Goal: Task Accomplishment & Management: Manage account settings

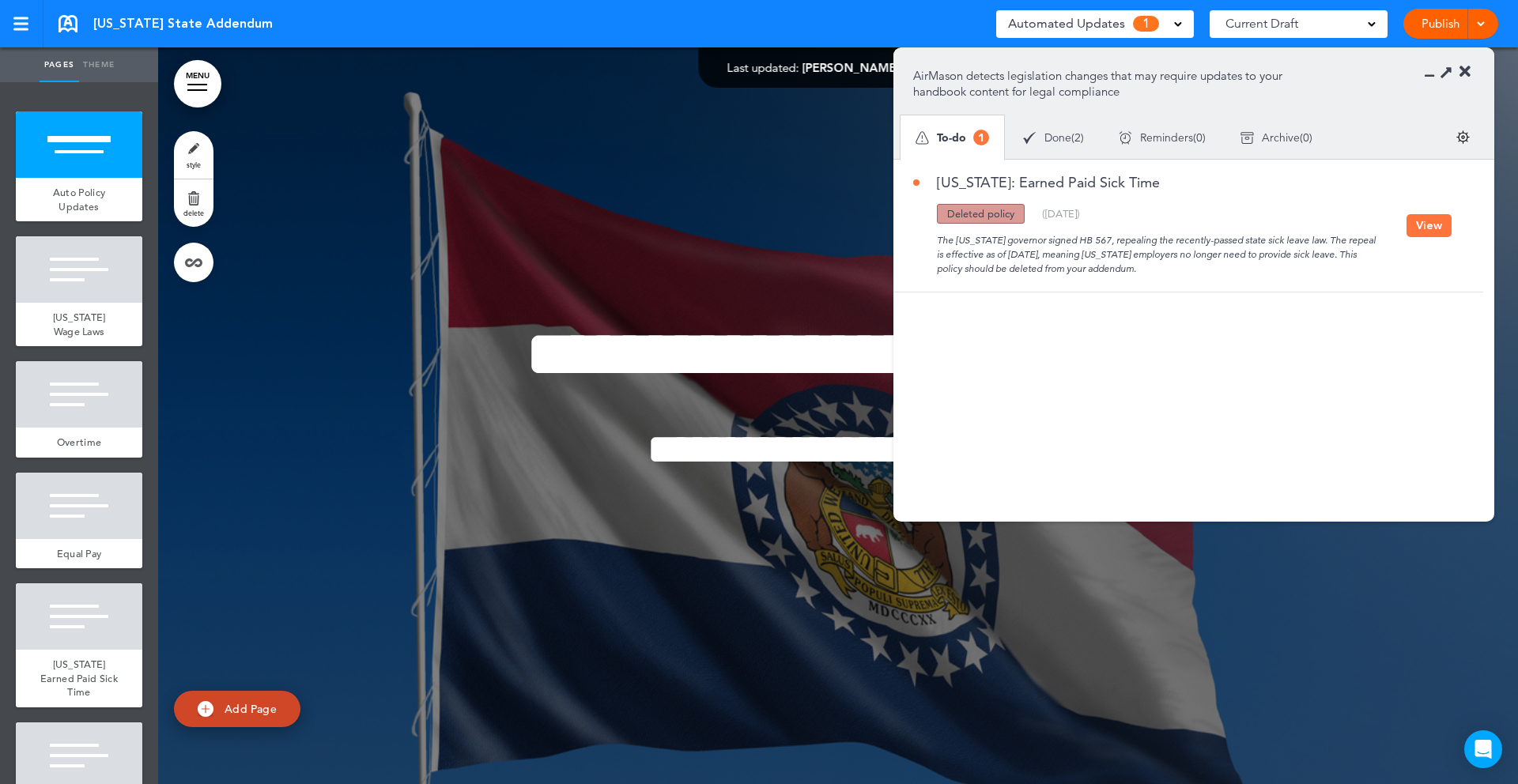
click at [1213, 210] on div "Updated policy New policy Deleted policy ( [DATE] )" at bounding box center [1161, 214] width 494 height 20
click at [1431, 219] on button "View" at bounding box center [1429, 226] width 45 height 23
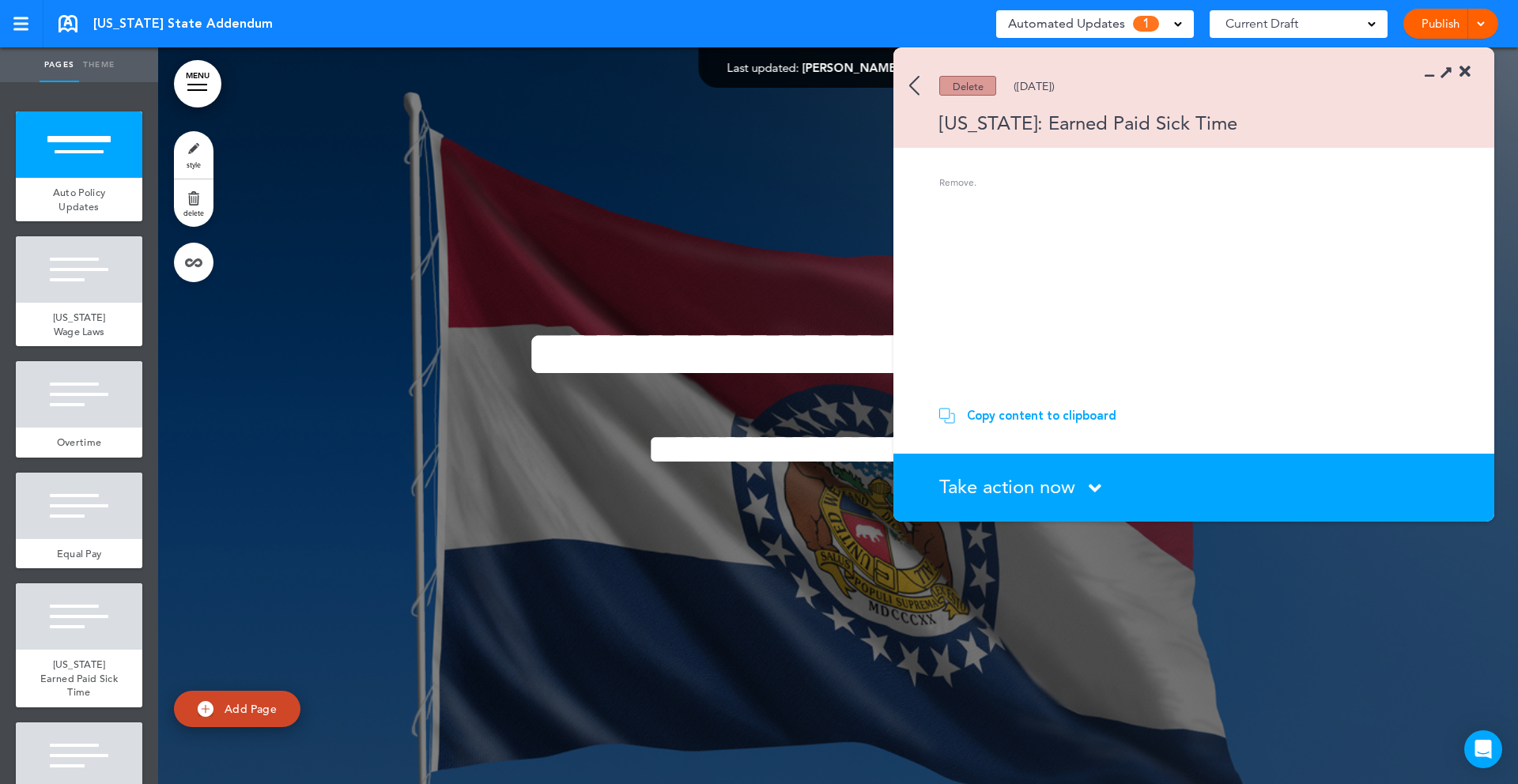
click at [914, 88] on img at bounding box center [915, 86] width 10 height 20
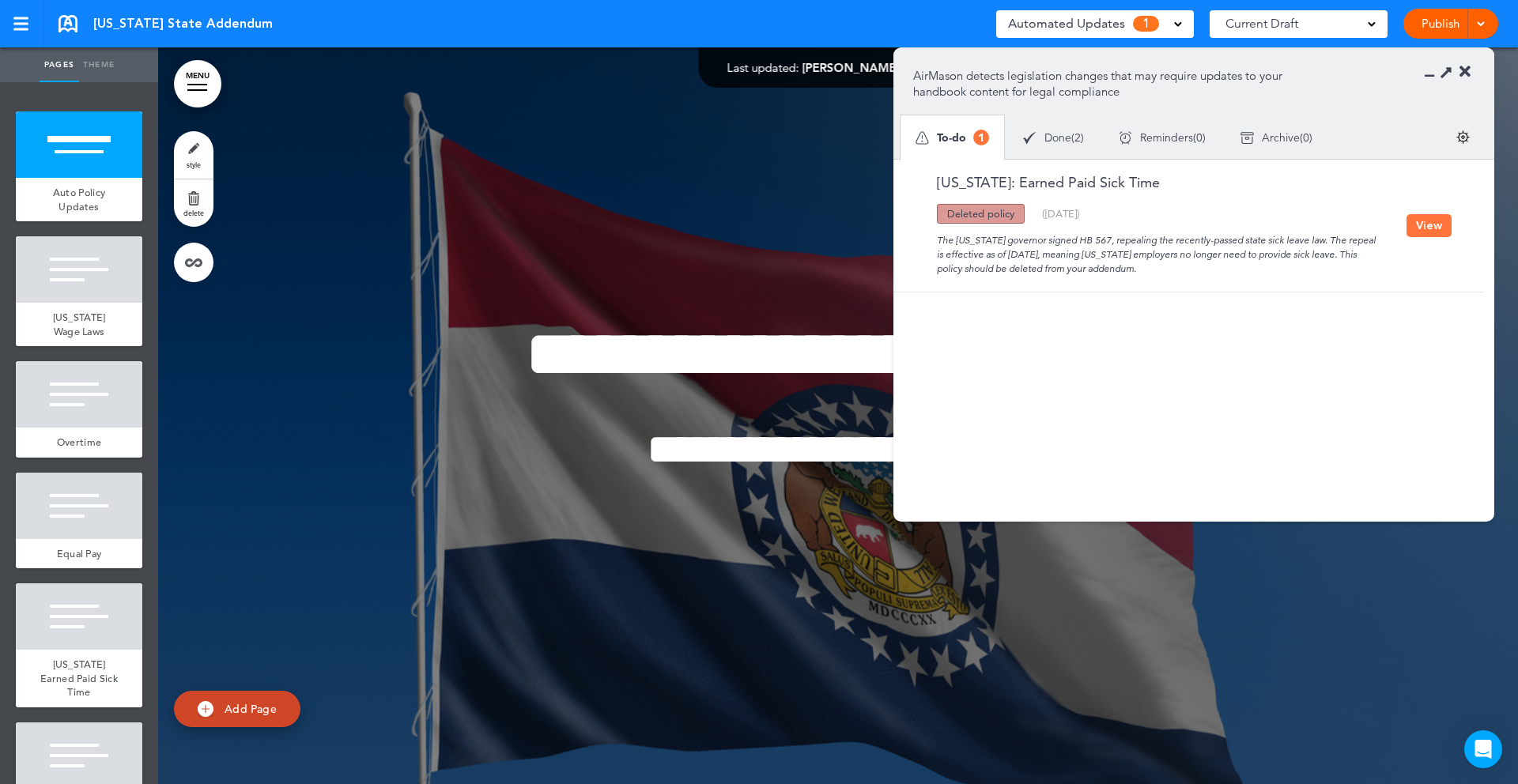
click at [970, 135] on div "To-do 1" at bounding box center [952, 137] width 73 height 16
click at [1402, 229] on div "The [US_STATE] governor signed HB 567, repealing the recently-passed state sick…" at bounding box center [1161, 249] width 494 height 52
click at [1418, 233] on button "View" at bounding box center [1429, 226] width 45 height 23
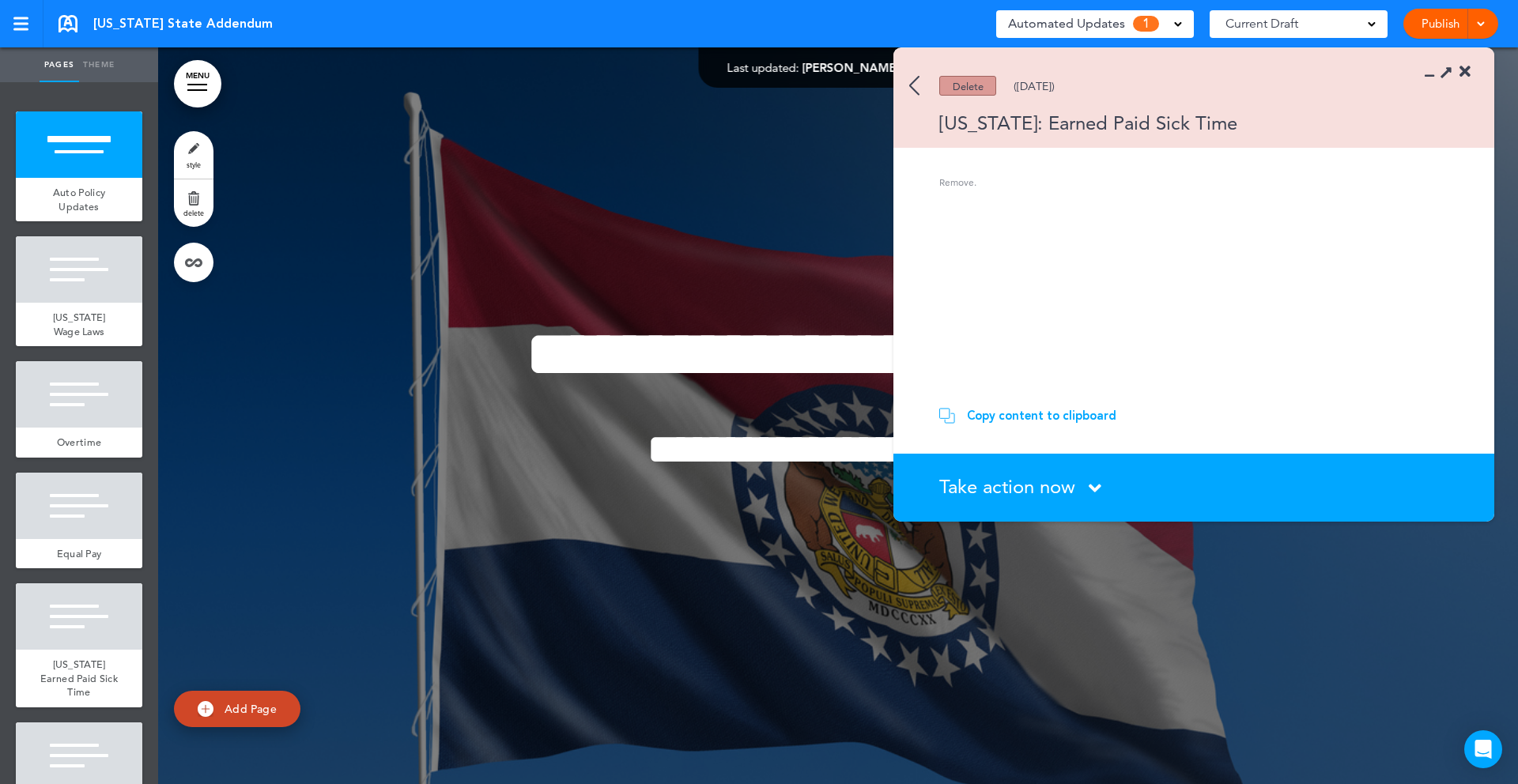
click at [1091, 489] on icon at bounding box center [1095, 489] width 12 height 20
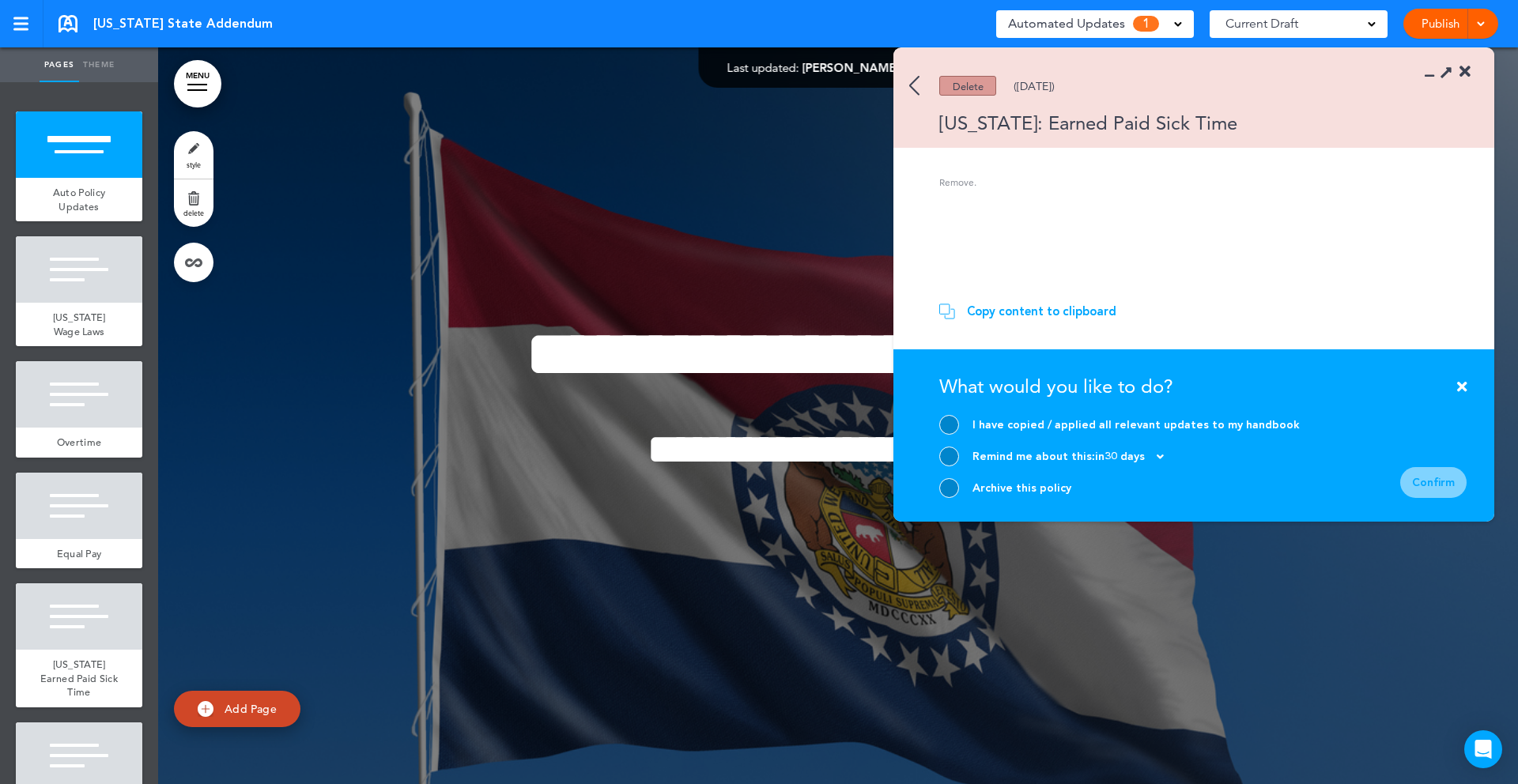
click at [1284, 244] on section "Remove." at bounding box center [1189, 231] width 590 height 111
click at [1237, 248] on section "Remove." at bounding box center [1189, 231] width 590 height 111
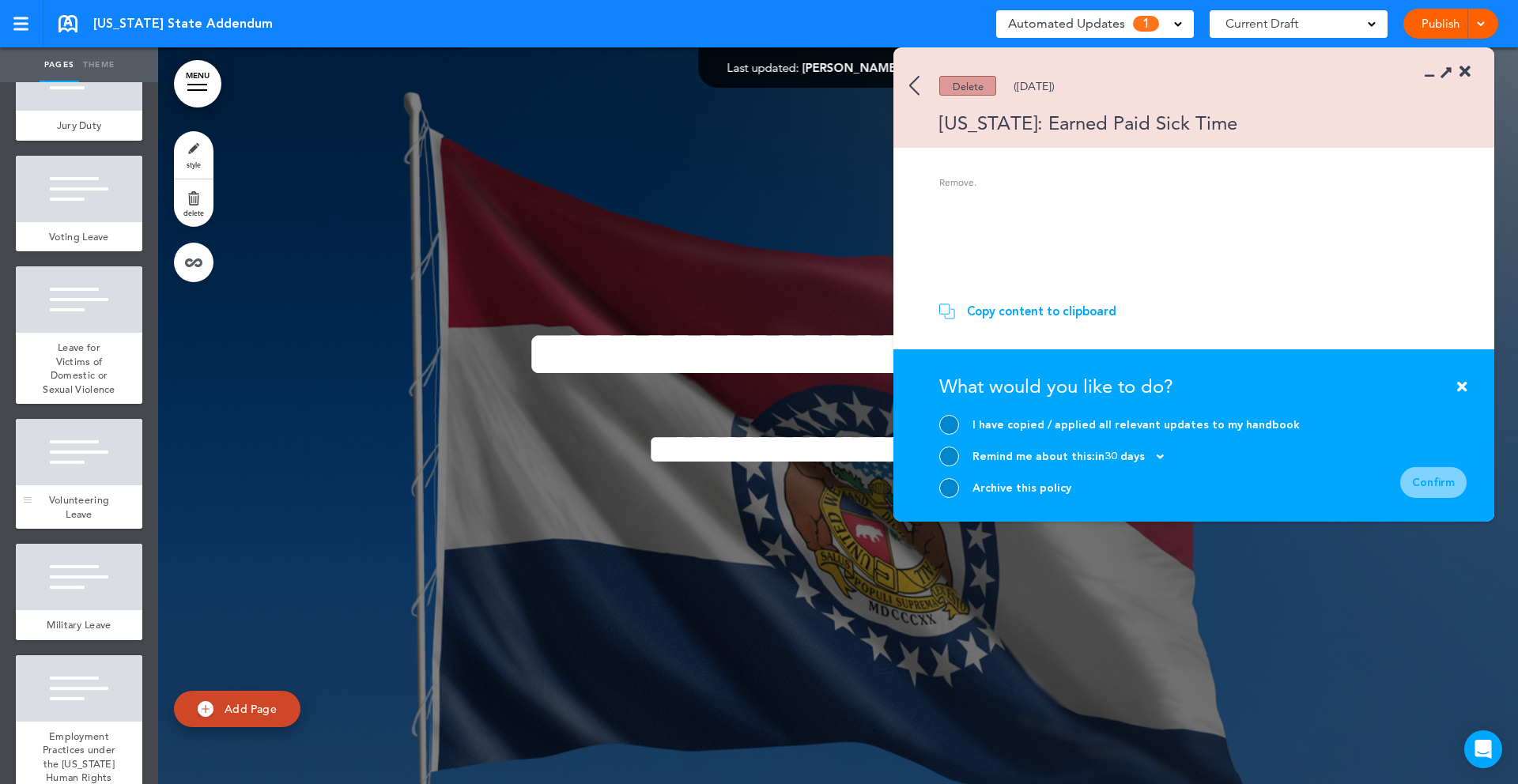
scroll to position [1051, 0]
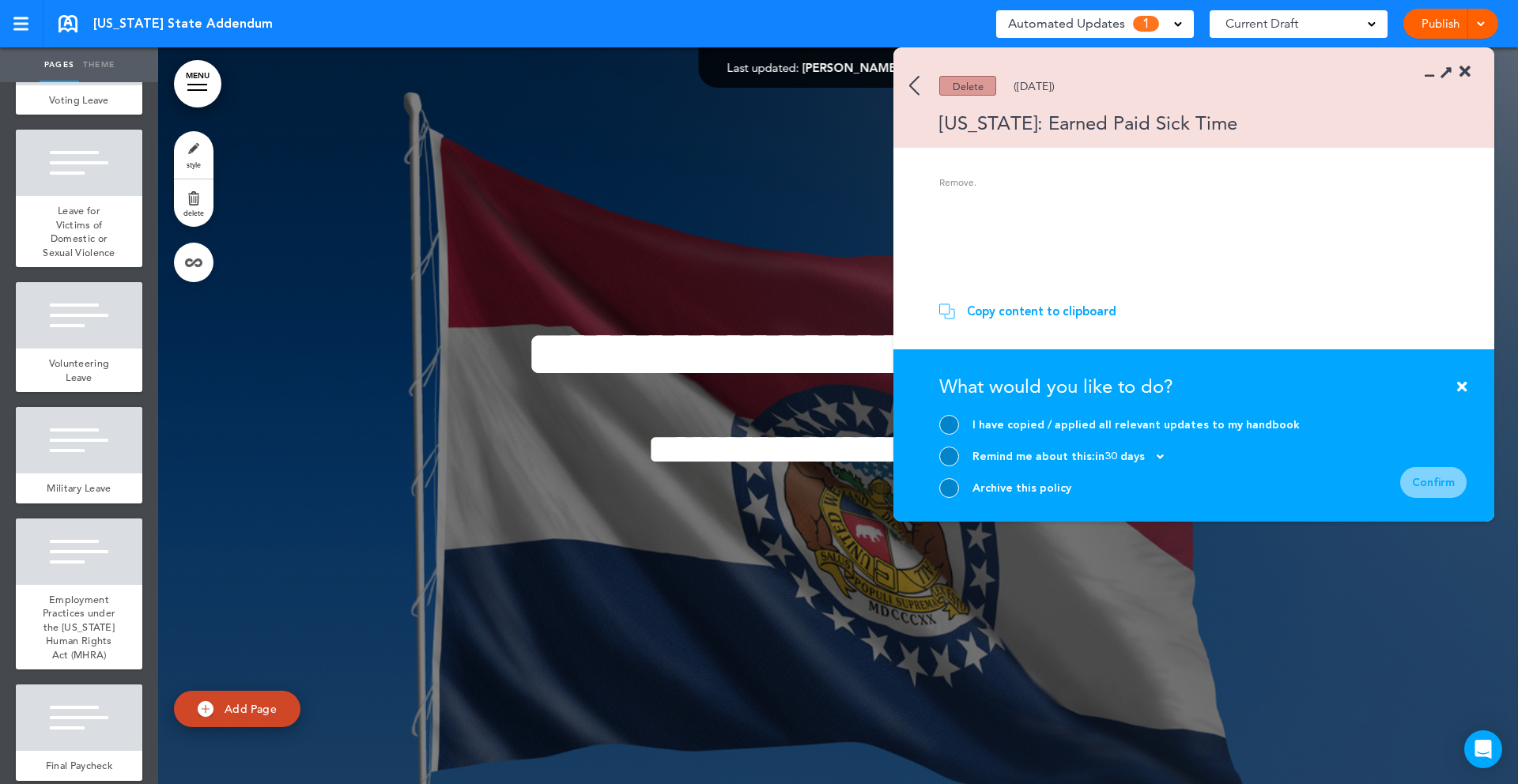
click at [911, 87] on img at bounding box center [915, 86] width 10 height 20
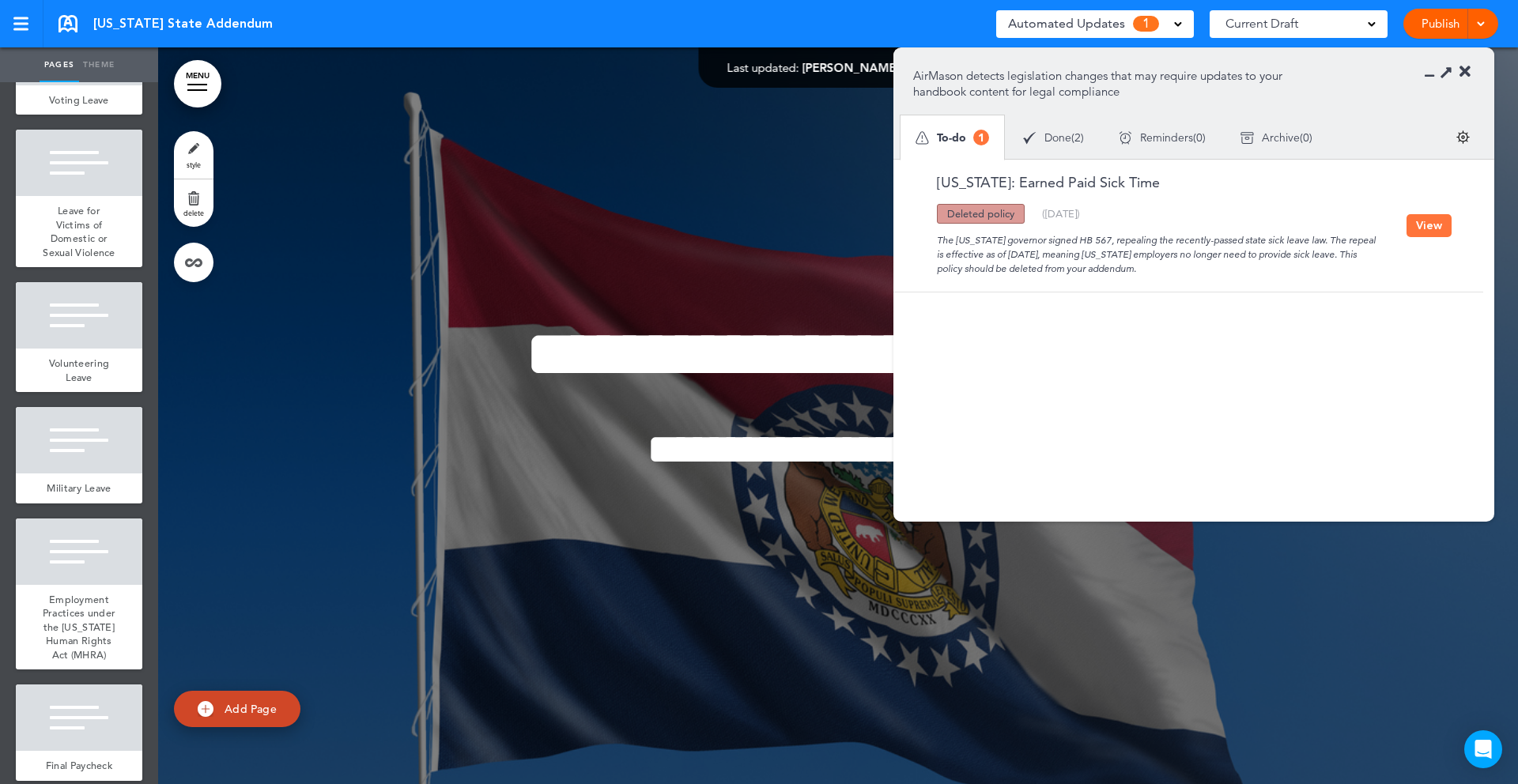
click at [964, 210] on div "Deleted policy" at bounding box center [981, 214] width 87 height 20
click at [1459, 136] on img at bounding box center [1464, 137] width 13 height 13
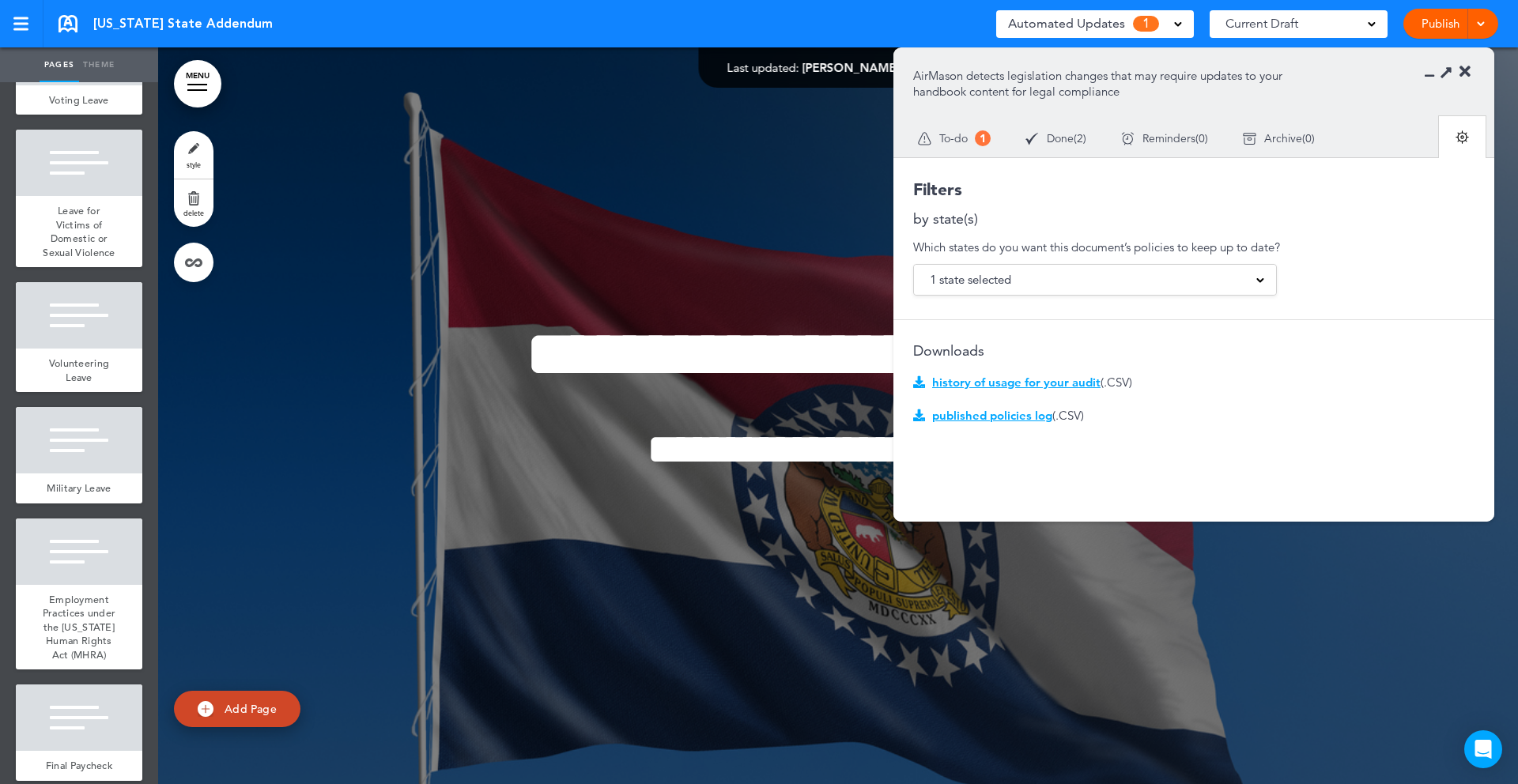
click at [1069, 139] on span "Done" at bounding box center [1060, 138] width 27 height 11
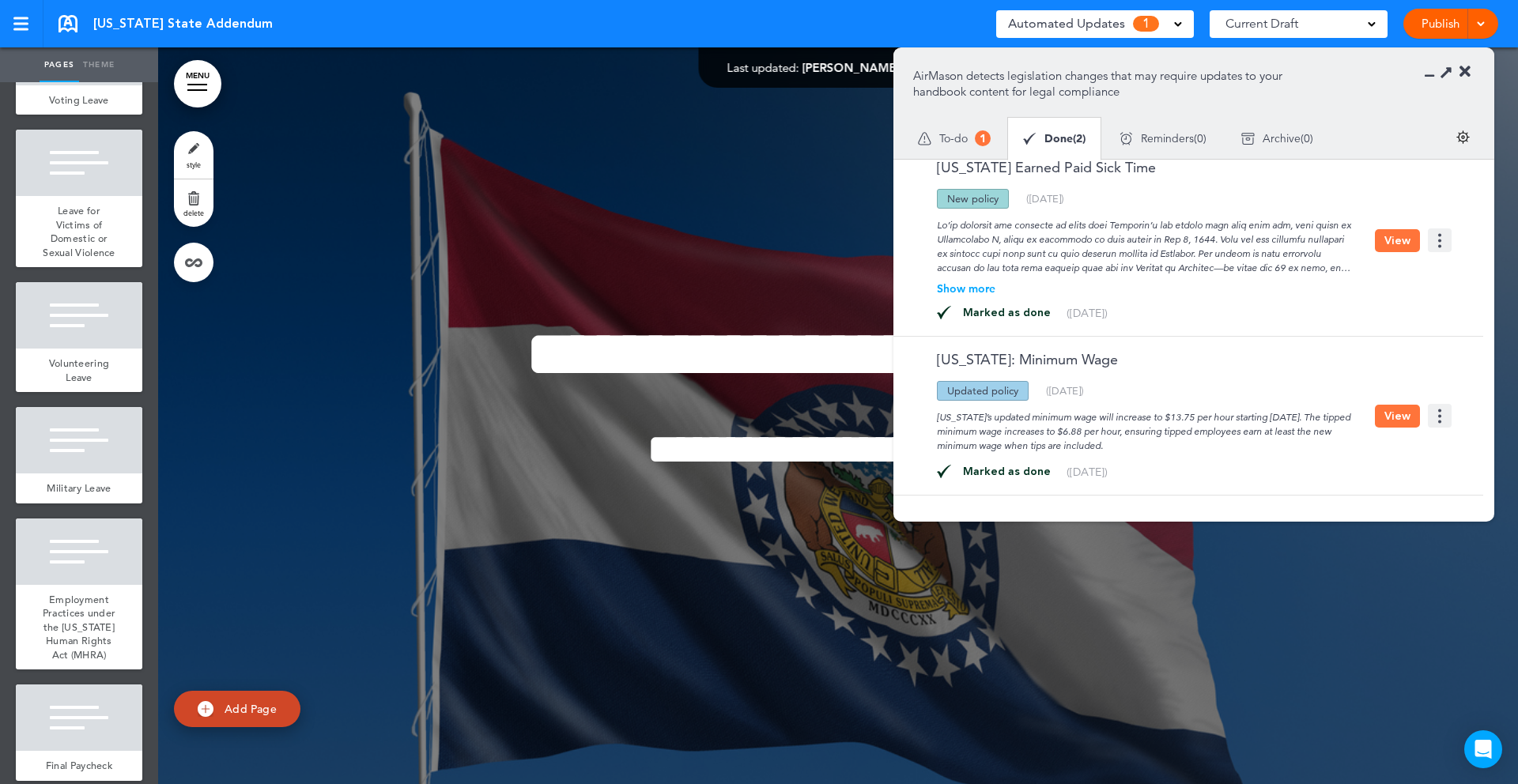
scroll to position [0, 0]
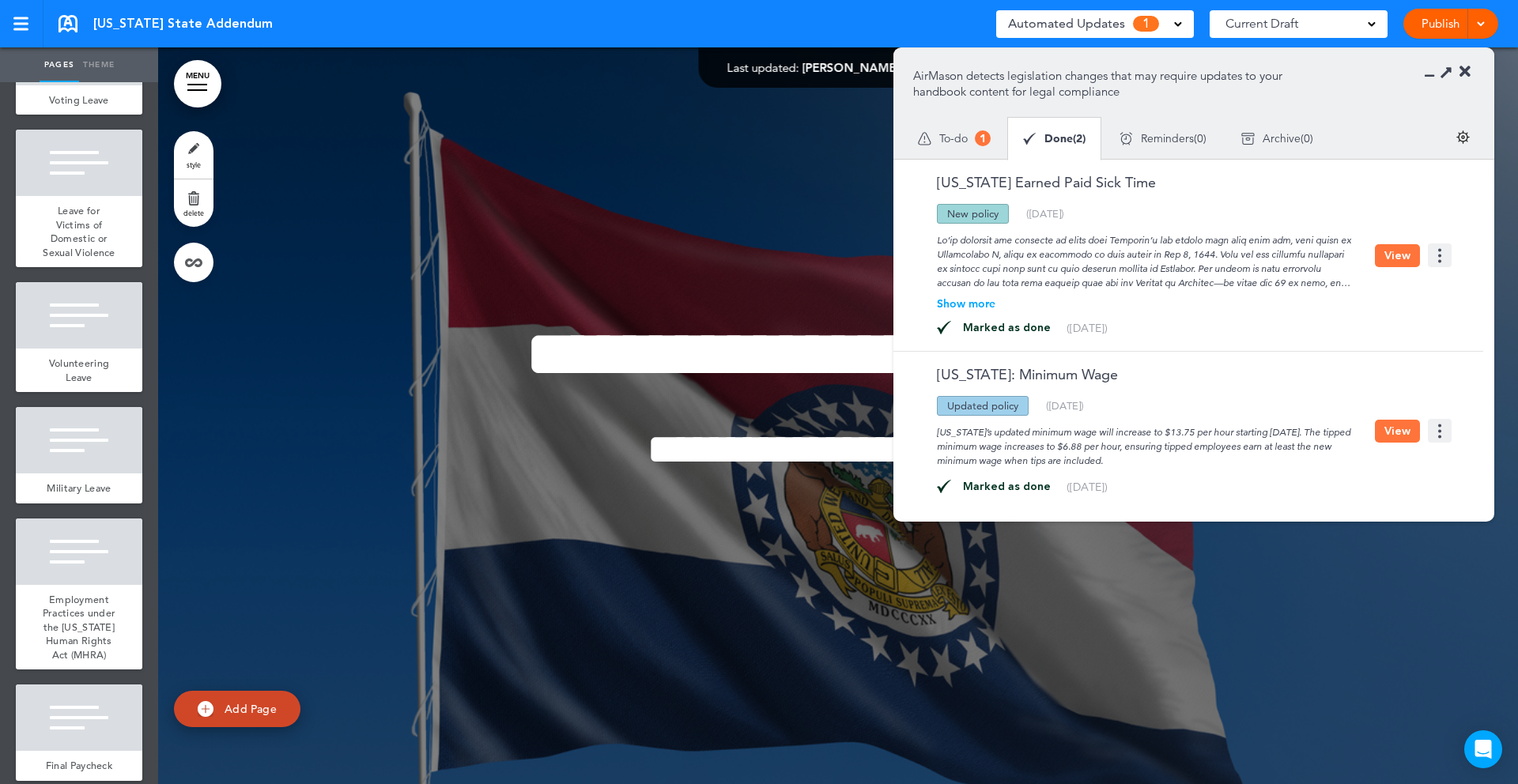
click at [974, 118] on div "To-do 1" at bounding box center [954, 139] width 107 height 45
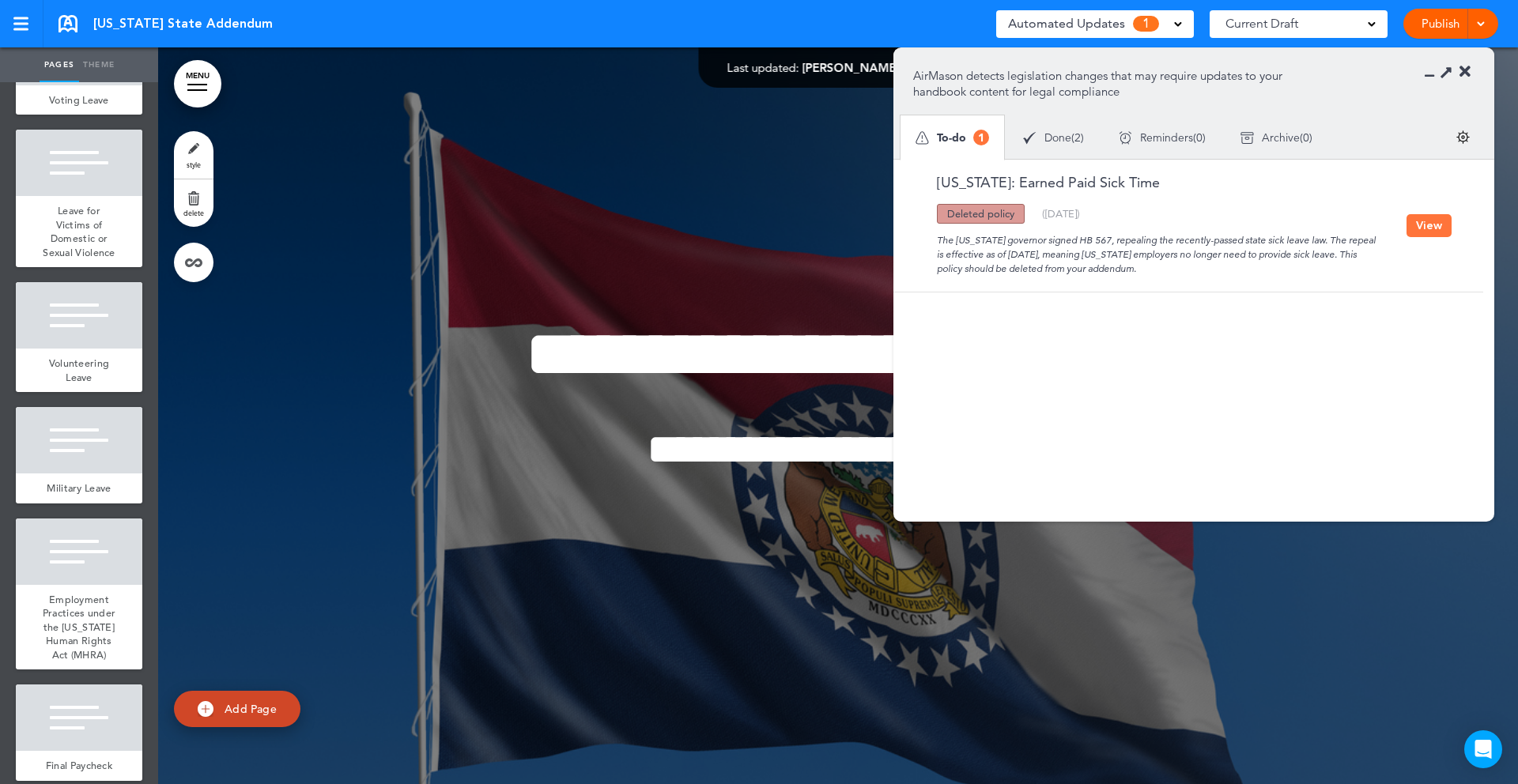
click at [985, 217] on div "Deleted policy" at bounding box center [981, 214] width 87 height 20
click at [1430, 225] on button "View" at bounding box center [1429, 226] width 45 height 23
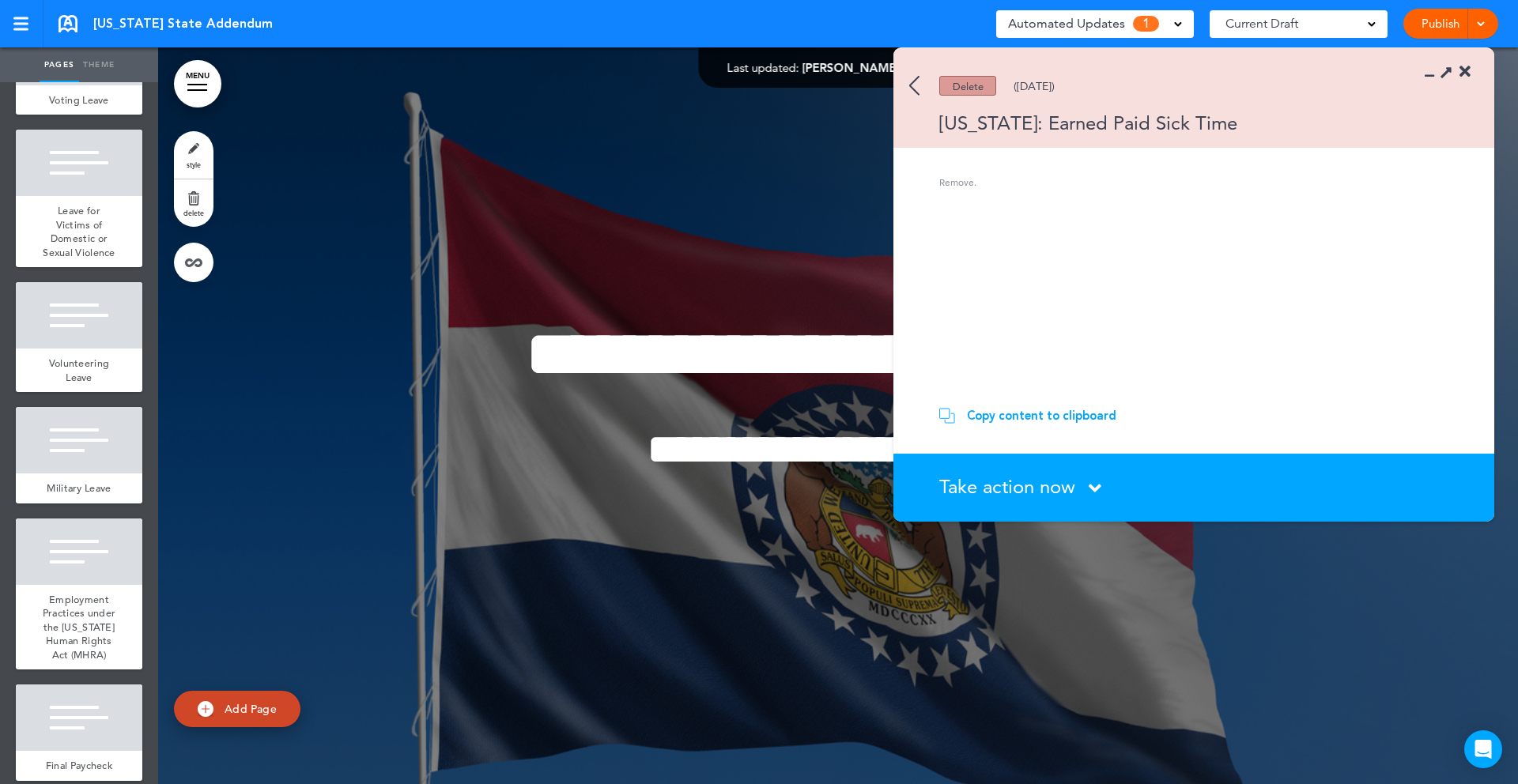
click at [1087, 480] on div "Take action now Click here to change the status" at bounding box center [1203, 488] width 527 height 21
click at [1099, 484] on icon at bounding box center [1095, 489] width 12 height 20
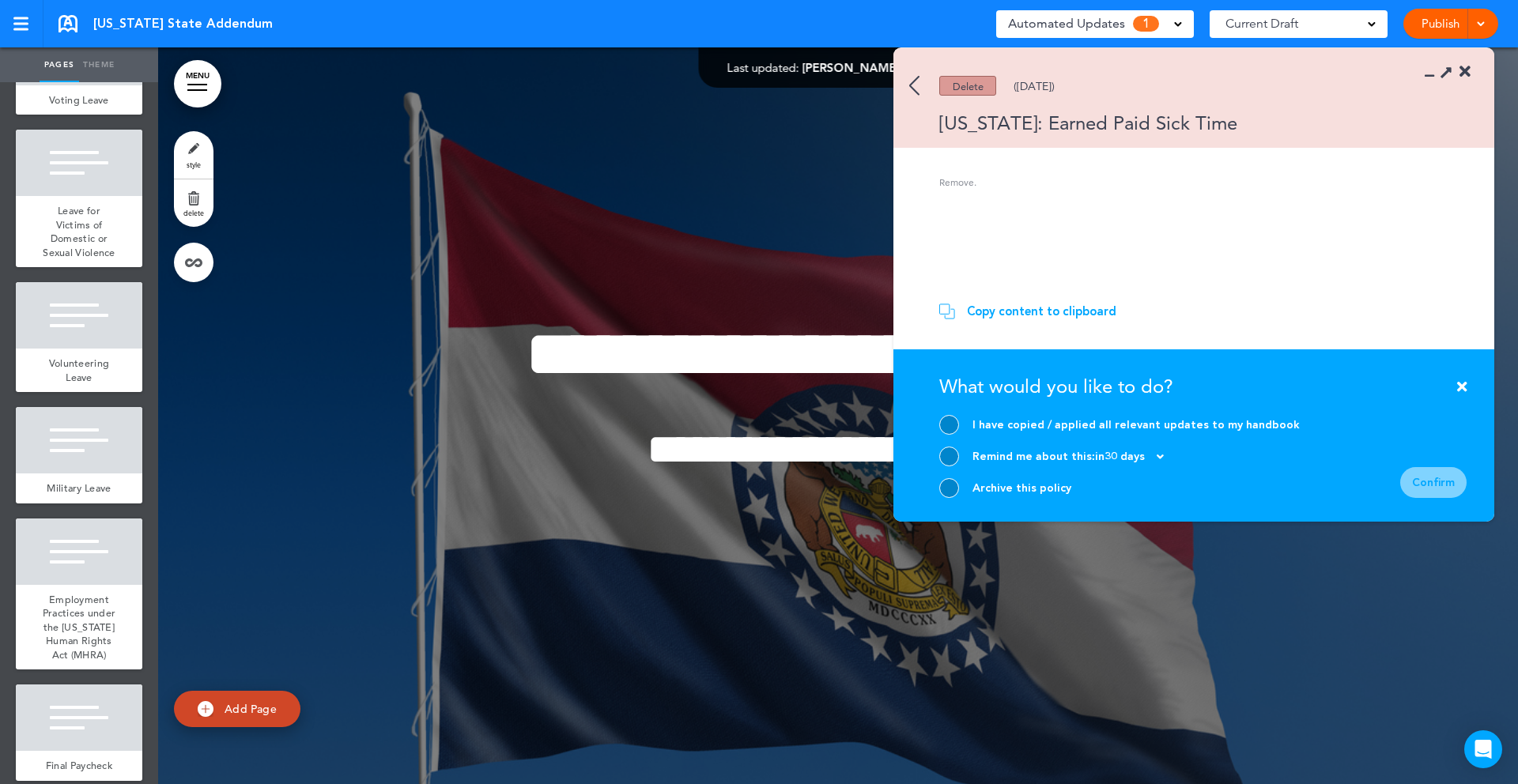
click at [950, 493] on div at bounding box center [949, 489] width 20 height 20
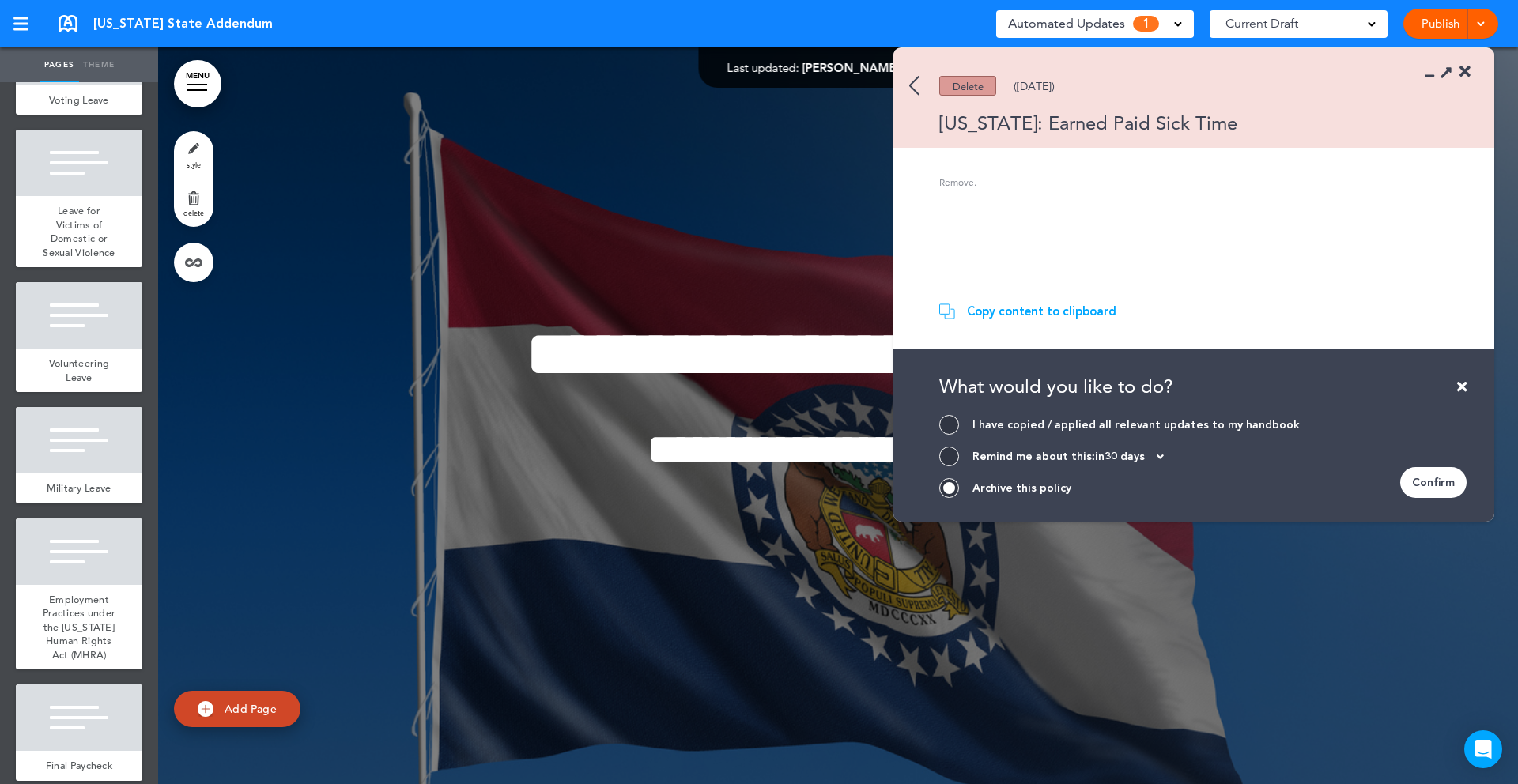
click at [1439, 484] on div "Confirm" at bounding box center [1434, 482] width 66 height 31
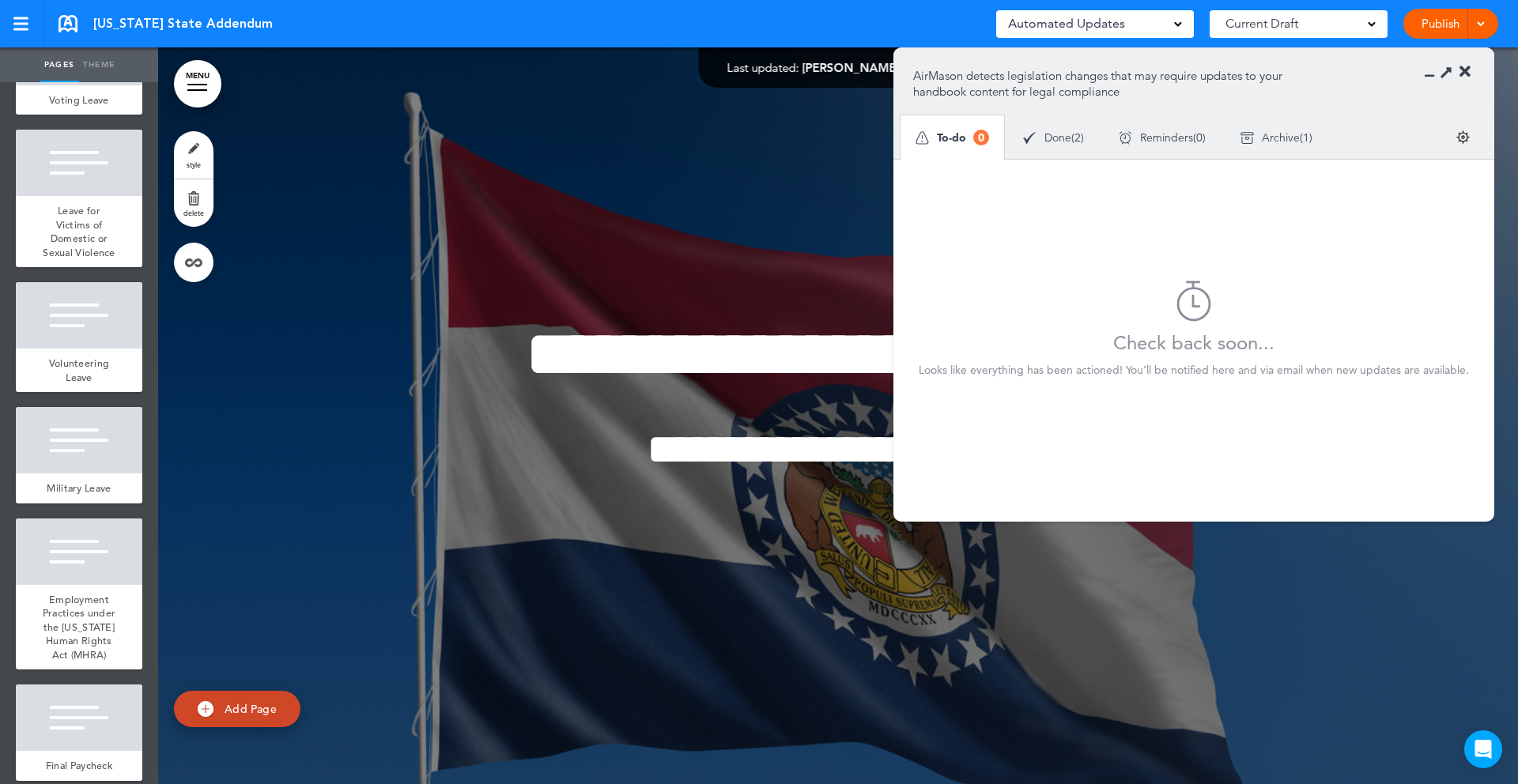
click at [1463, 73] on icon at bounding box center [1465, 72] width 11 height 16
